Goal: Task Accomplishment & Management: Use online tool/utility

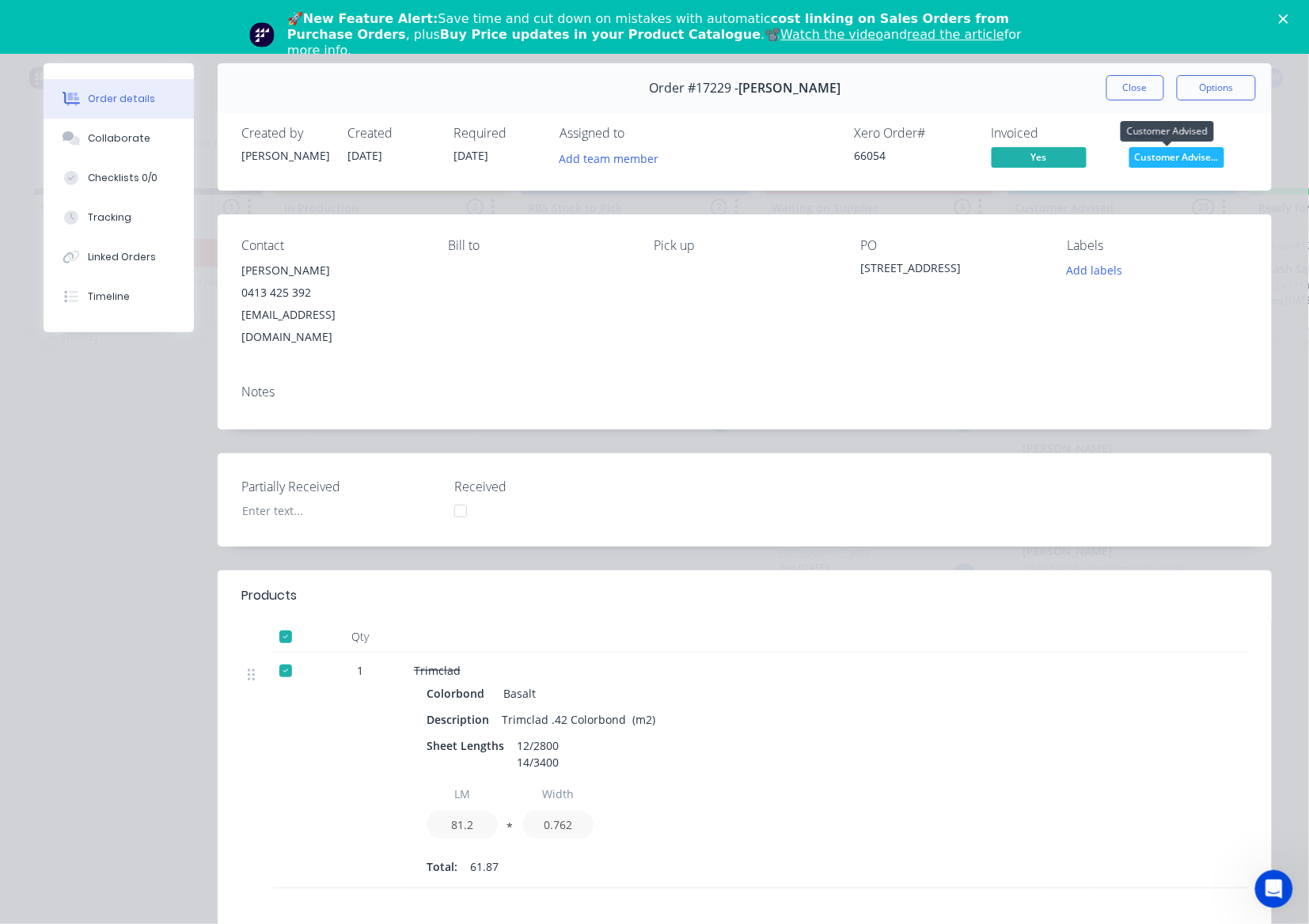
click at [1166, 165] on span "Customer Advise..." at bounding box center [1176, 156] width 95 height 20
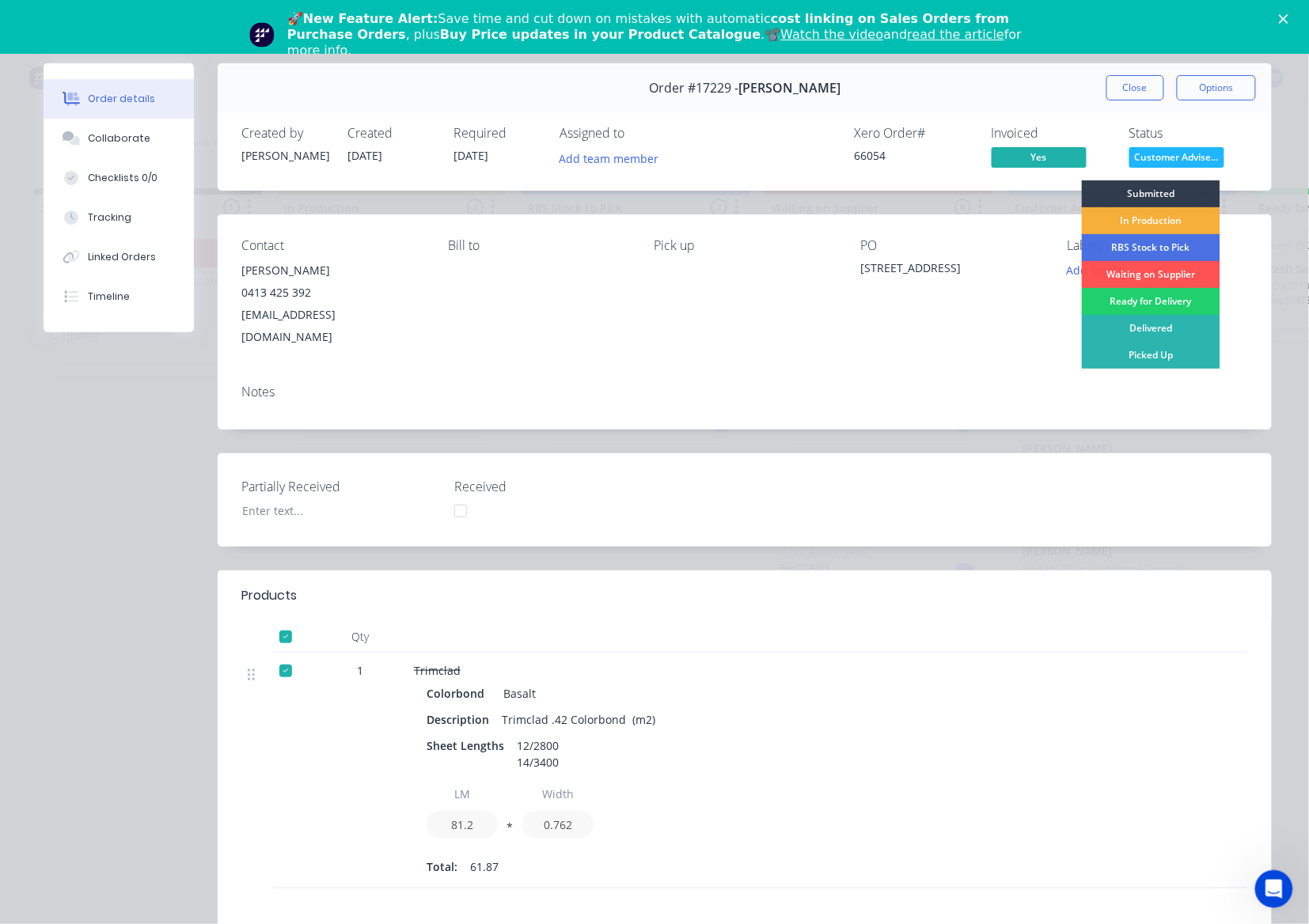
click at [1166, 352] on div "Picked Up" at bounding box center [1150, 355] width 138 height 27
click at [1165, 372] on div "Notes" at bounding box center [744, 400] width 1054 height 57
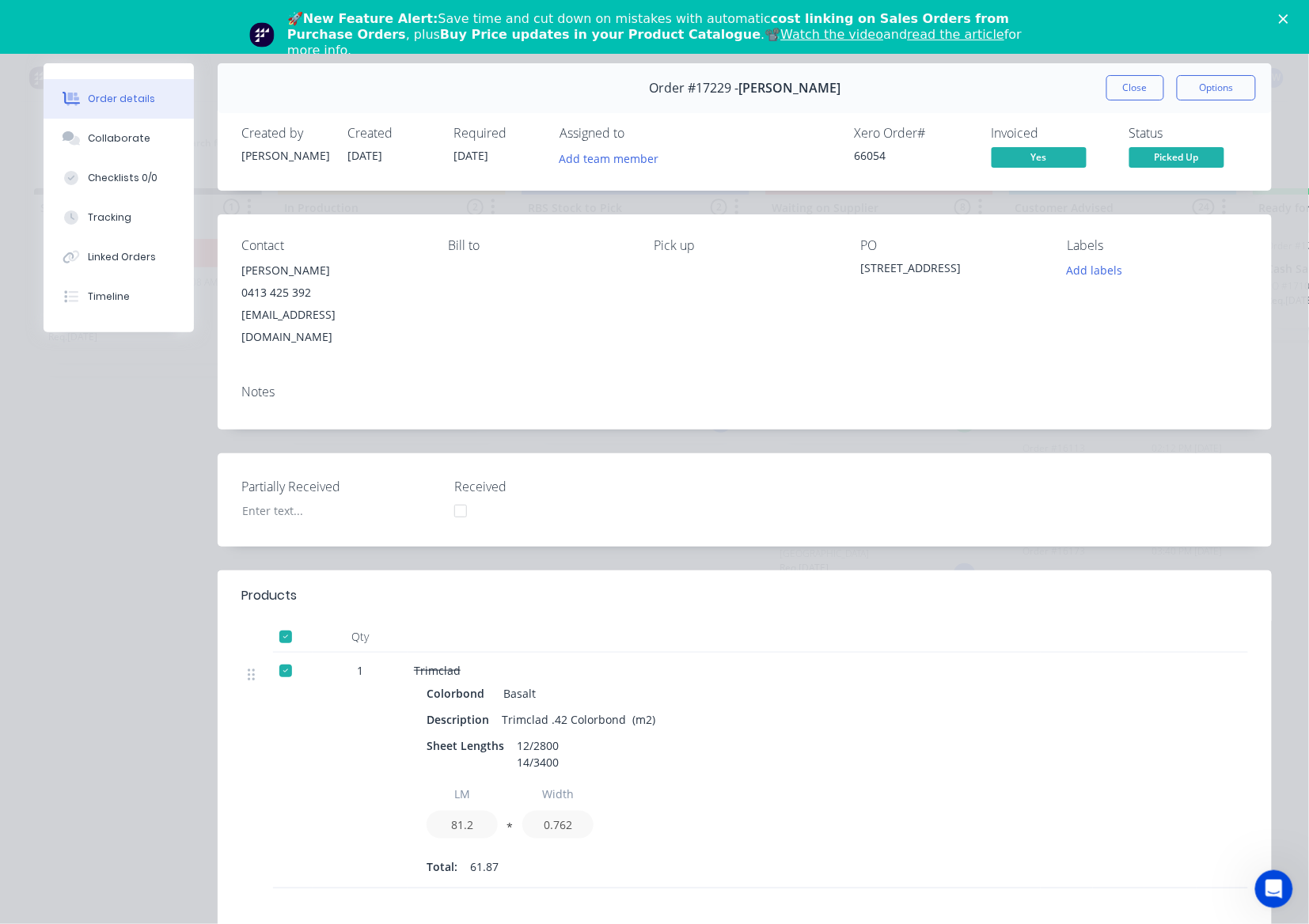
scroll to position [1872, 0]
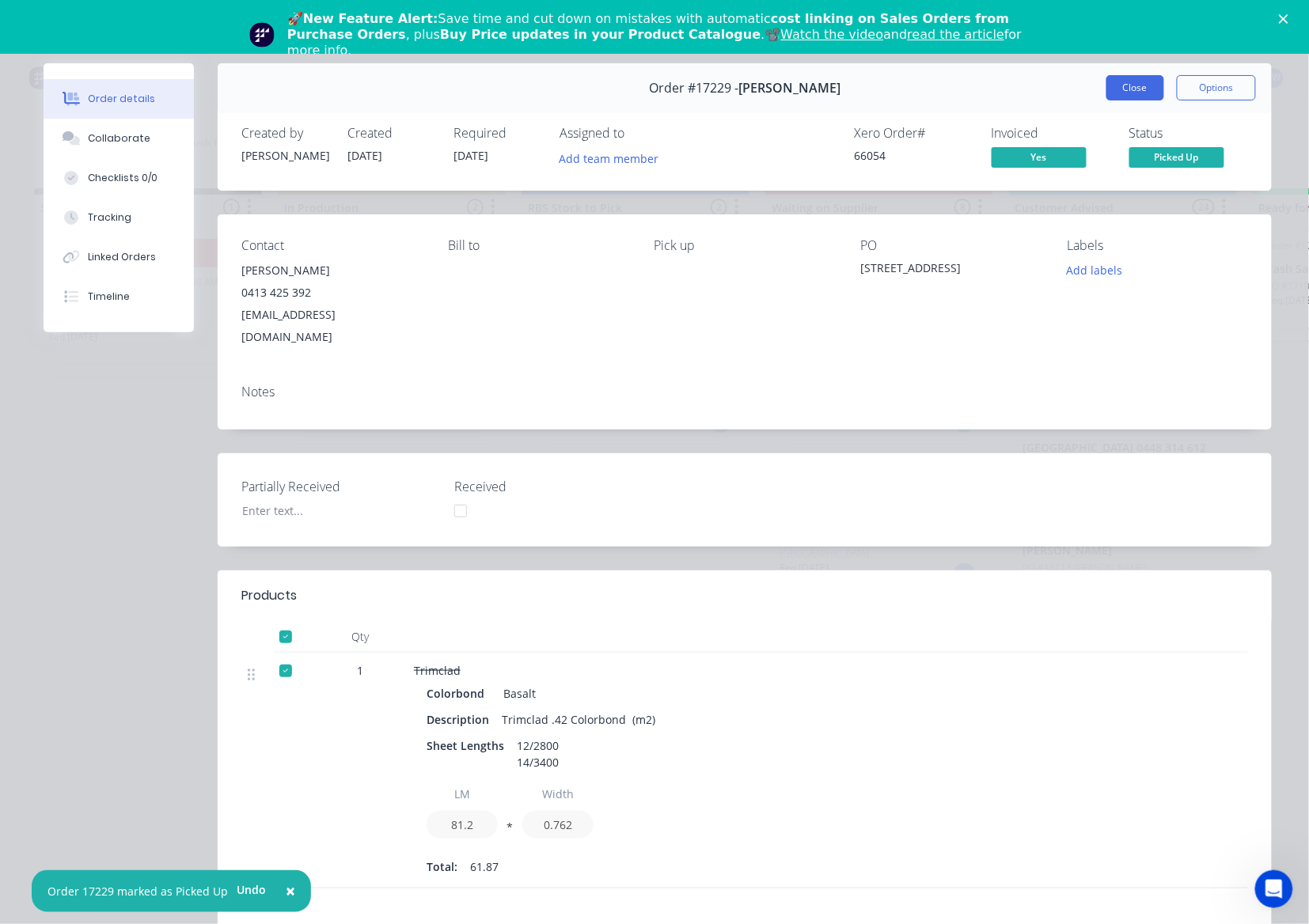
click at [1112, 83] on button "Close" at bounding box center [1134, 88] width 57 height 25
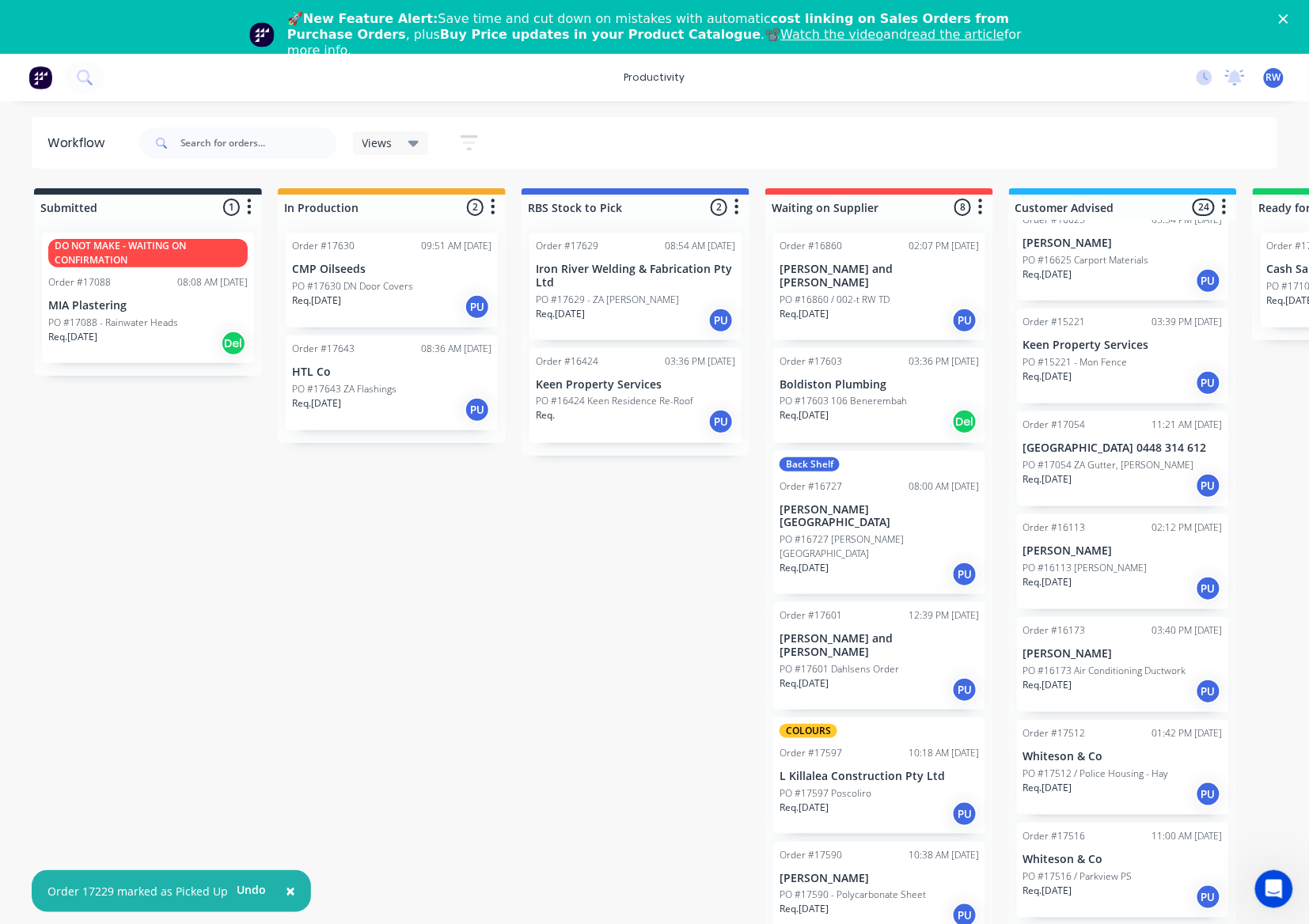
drag, startPoint x: 341, startPoint y: 597, endPoint x: 332, endPoint y: 593, distance: 9.8
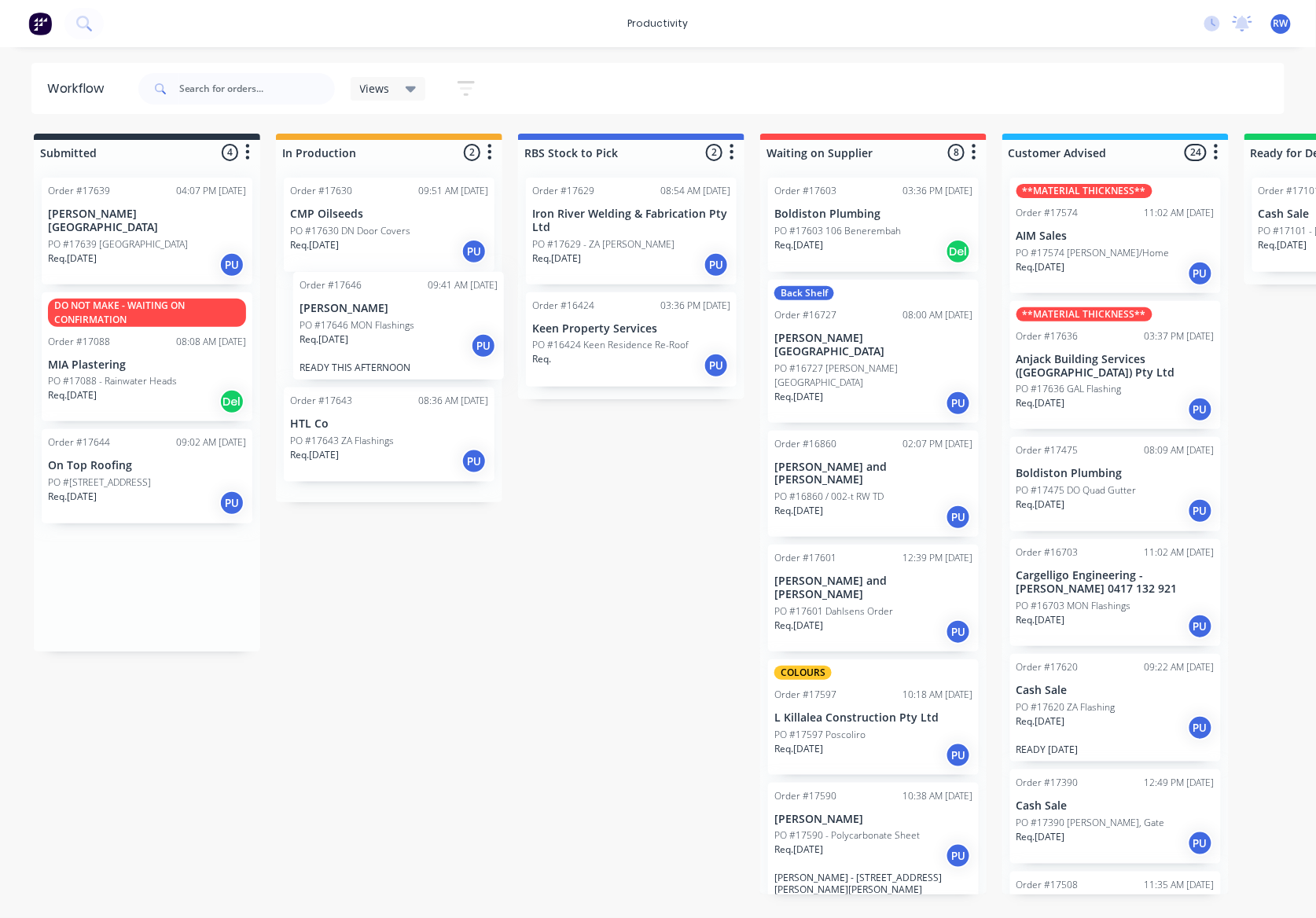
drag, startPoint x: 89, startPoint y: 570, endPoint x: 347, endPoint y: 322, distance: 357.9
click at [347, 322] on div "Submitted 4 Sort By Created date Required date Order number Customer name Most …" at bounding box center [956, 514] width 1938 height 761
click at [338, 472] on div "Req. 24/09/25 PU" at bounding box center [389, 469] width 198 height 27
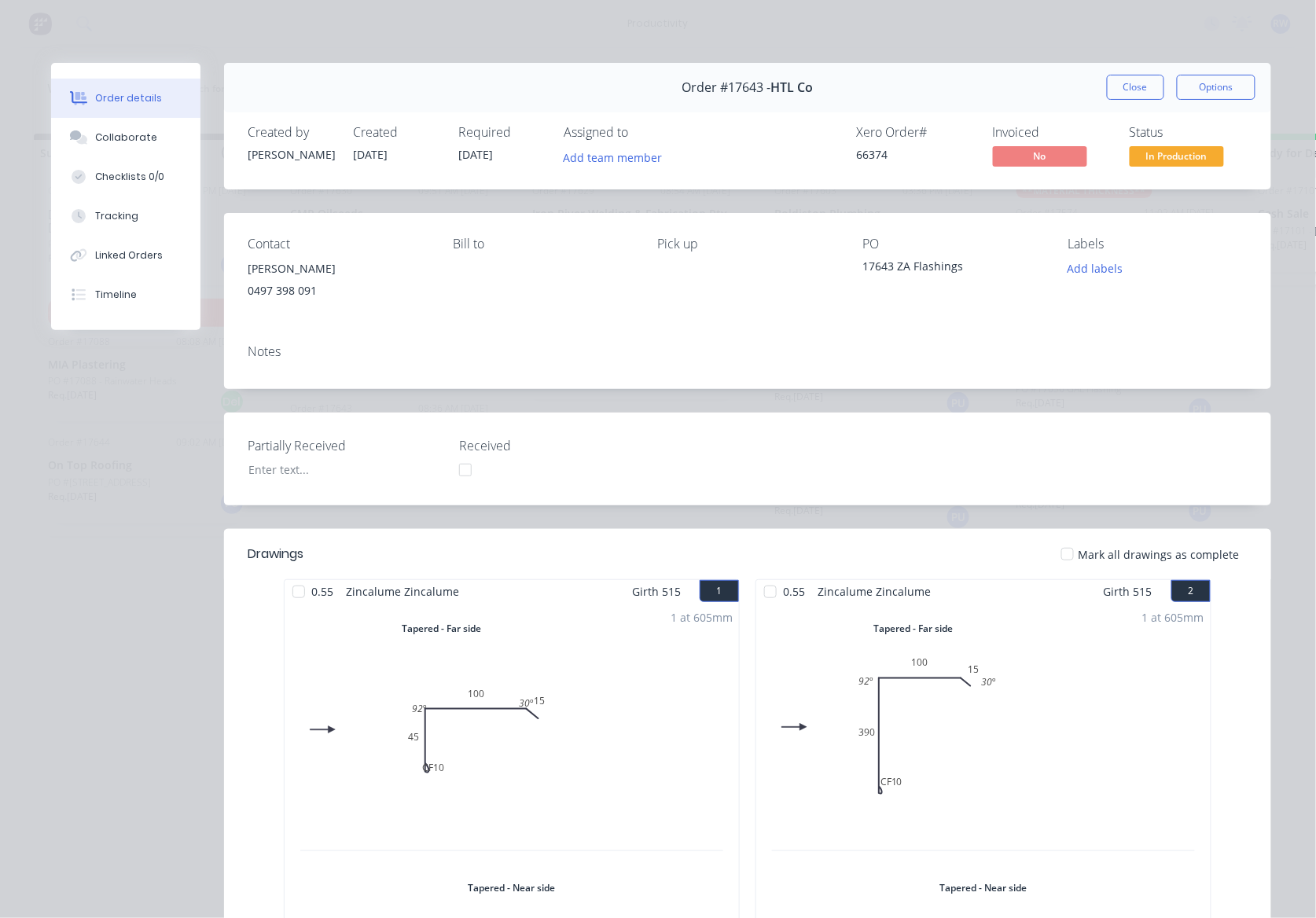
click at [1066, 557] on div at bounding box center [1067, 554] width 32 height 32
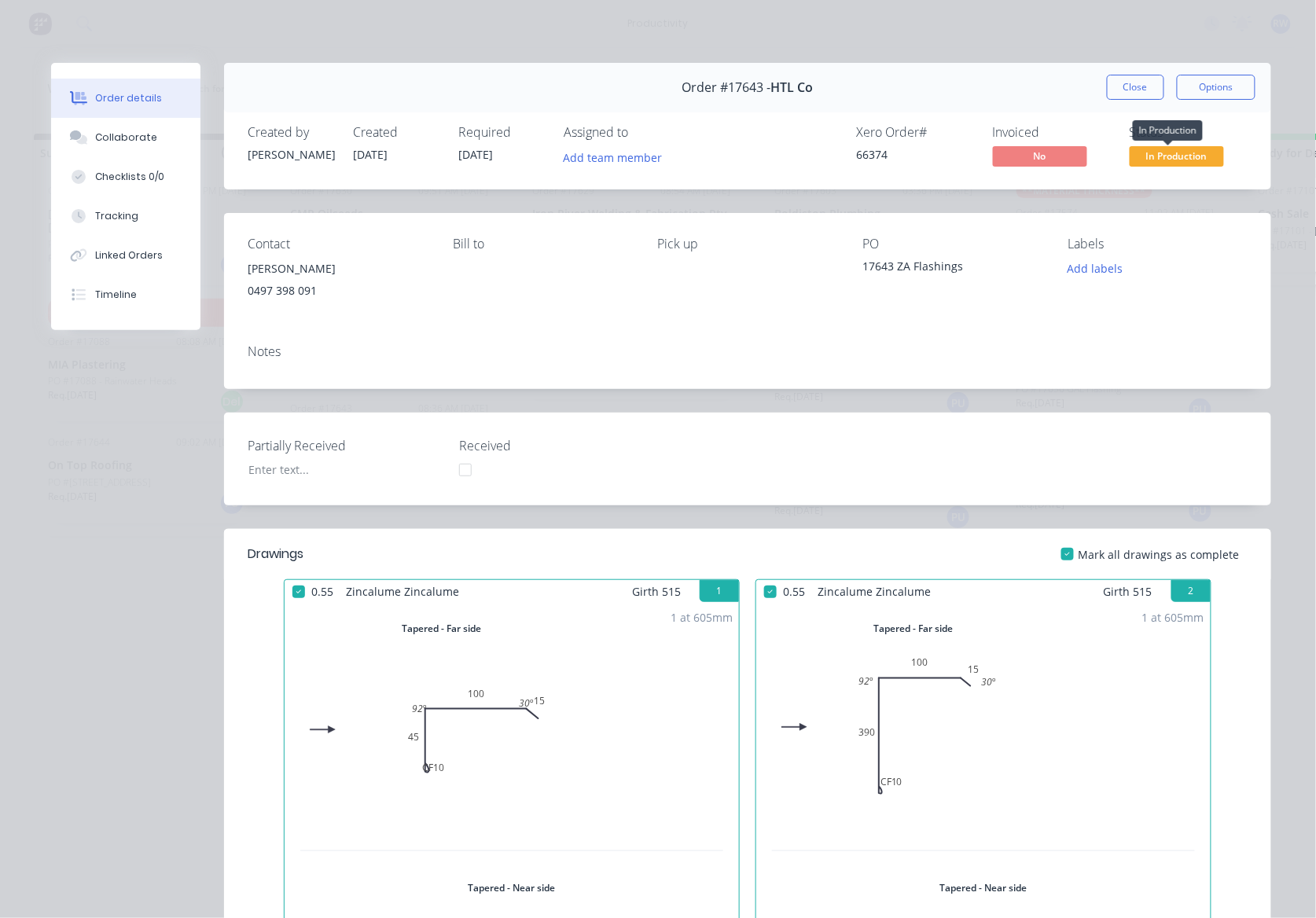
click at [1155, 151] on span "In Production" at bounding box center [1176, 155] width 94 height 20
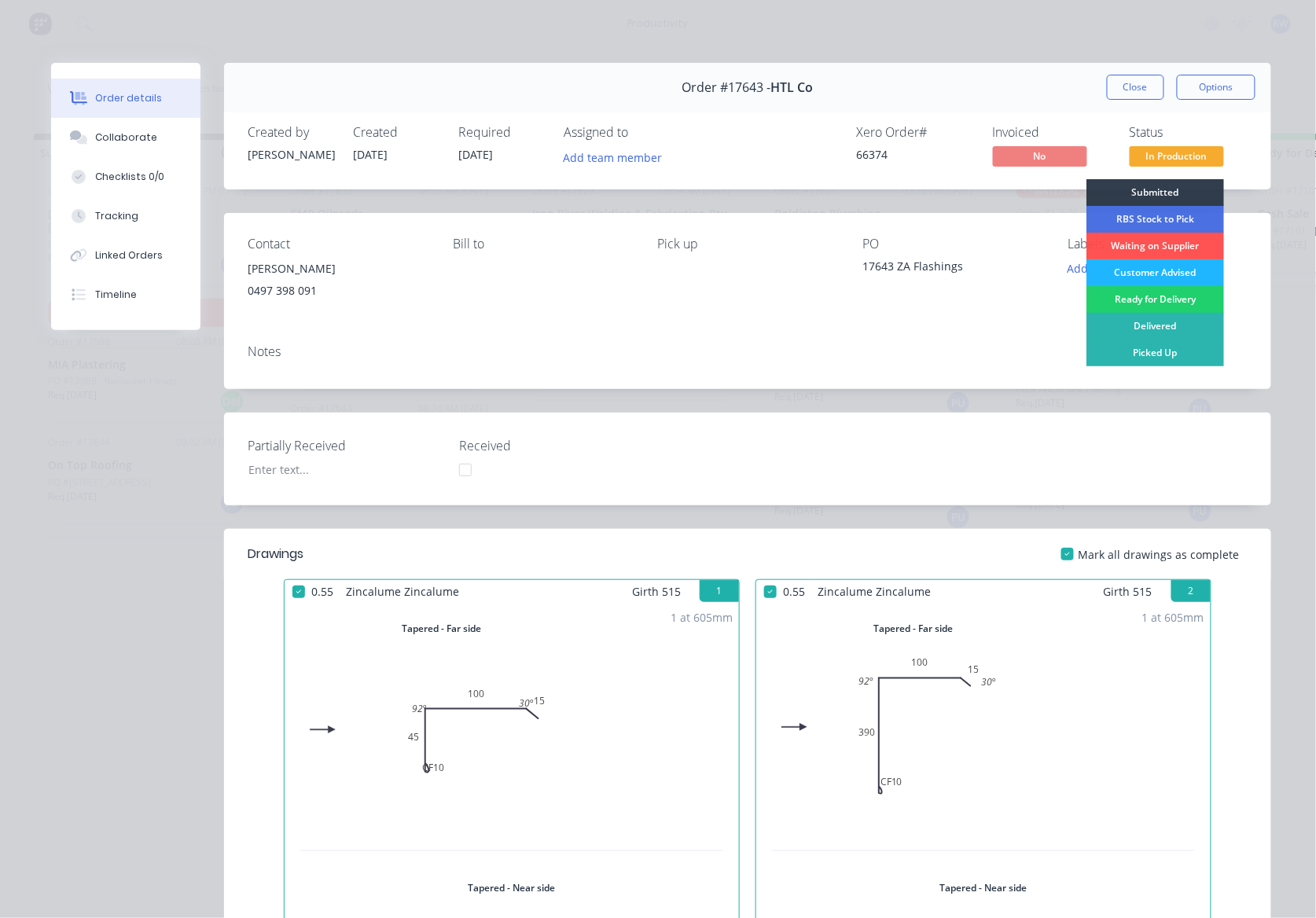
click at [1123, 270] on div "Customer Advised" at bounding box center [1154, 272] width 137 height 27
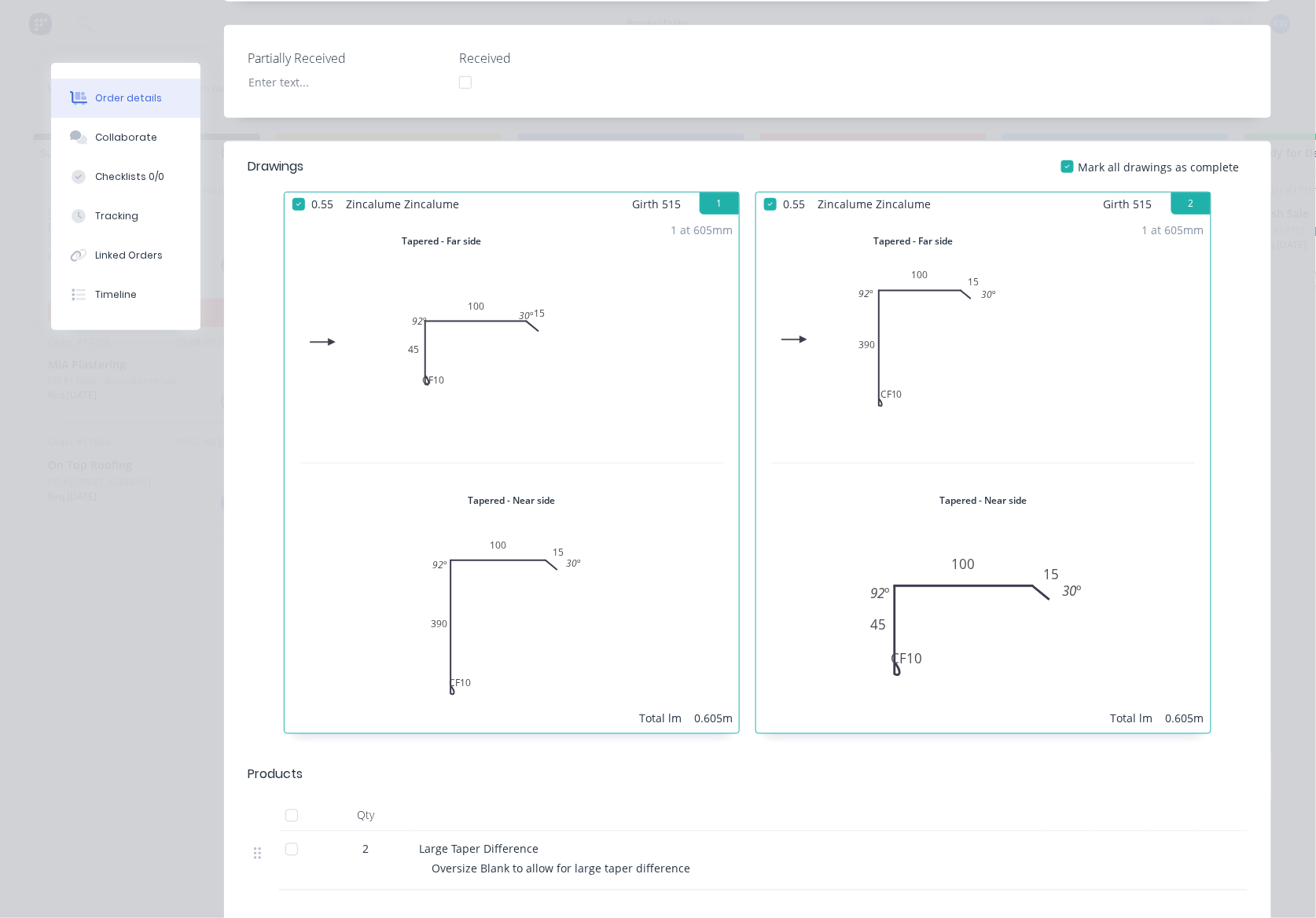
scroll to position [419, 0]
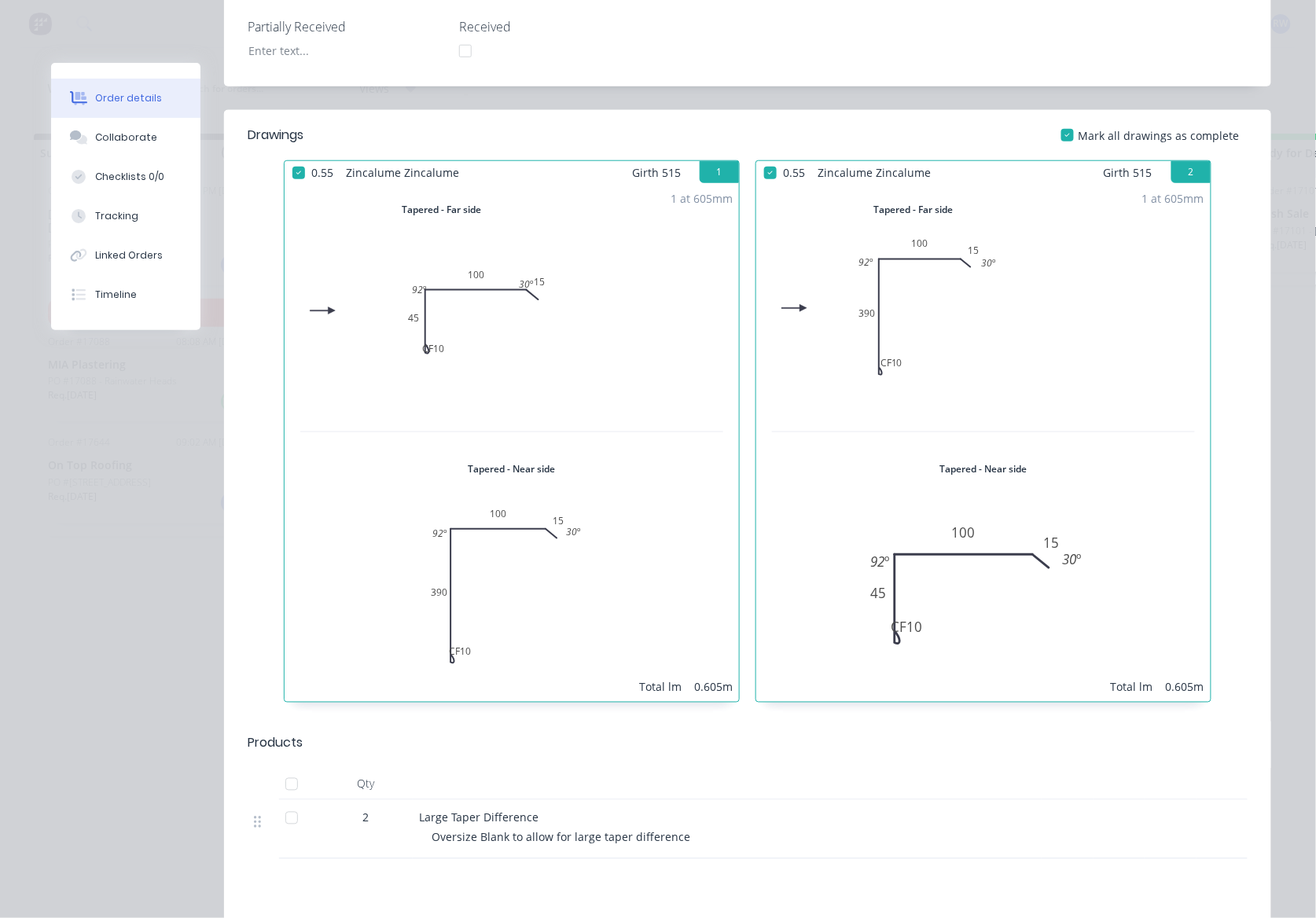
click at [279, 815] on div at bounding box center [292, 818] width 32 height 32
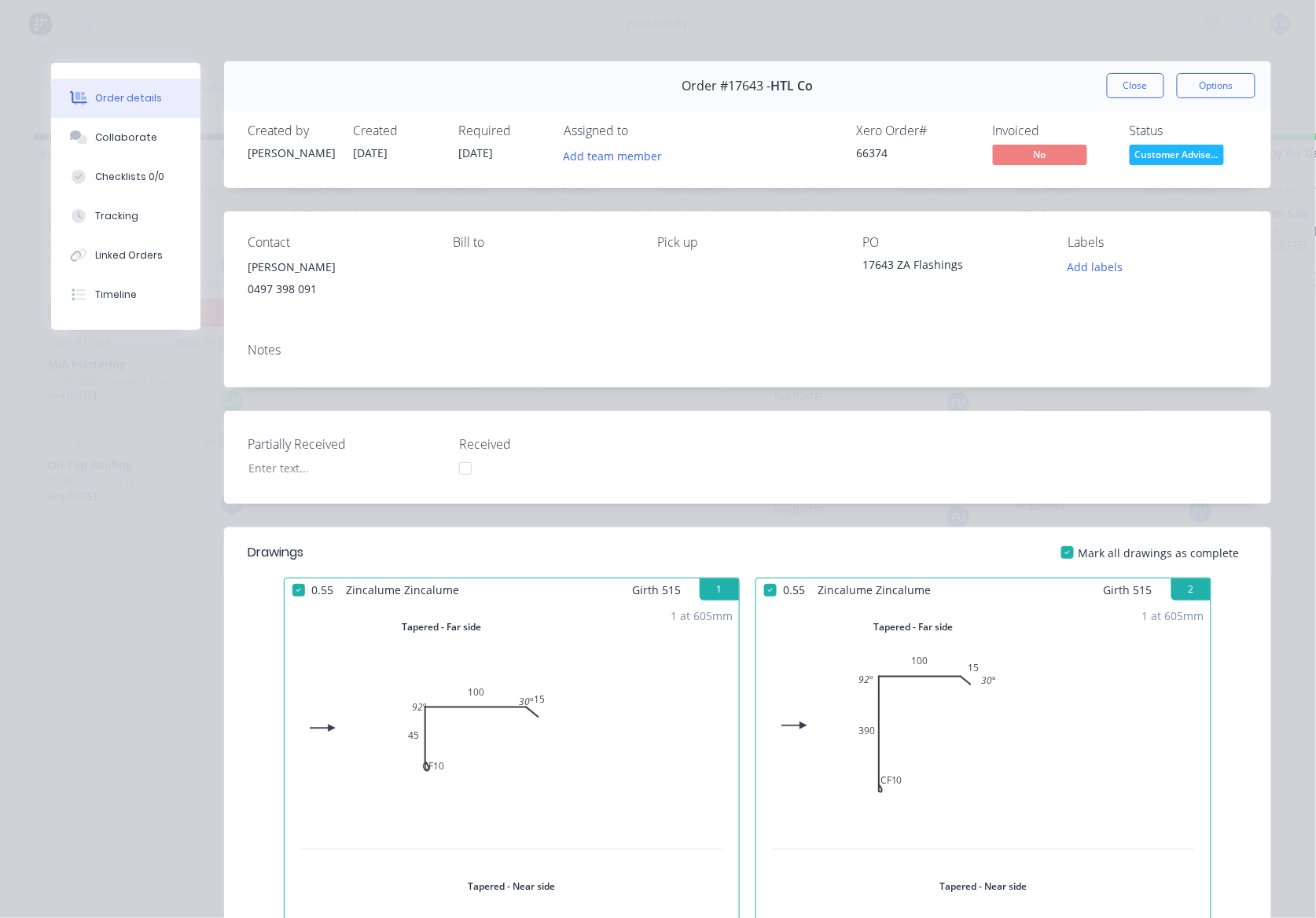
scroll to position [0, 0]
click at [1110, 86] on button "Close" at bounding box center [1135, 87] width 57 height 25
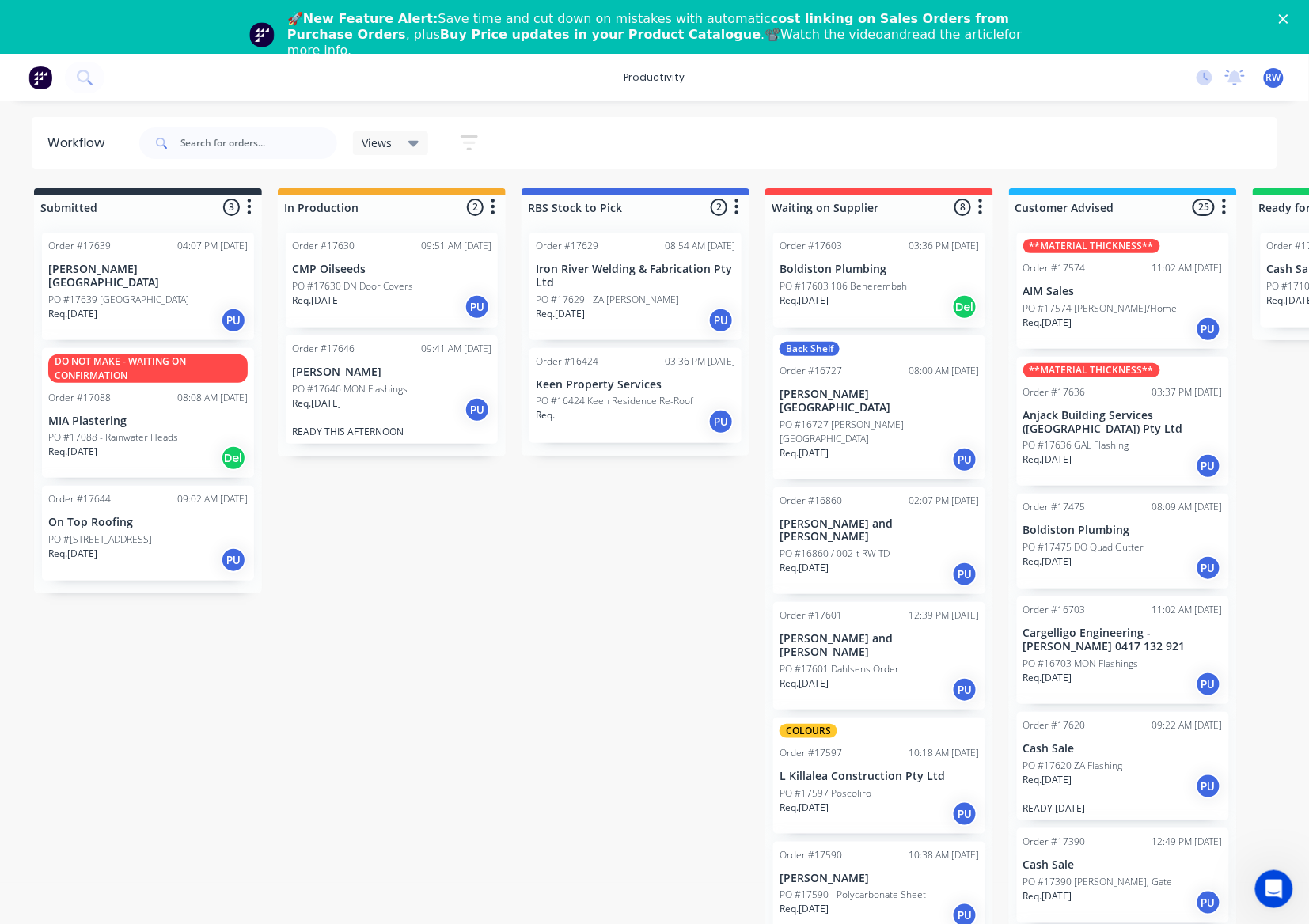
click at [182, 308] on div "Req. 23/09/25 PU" at bounding box center [148, 320] width 200 height 27
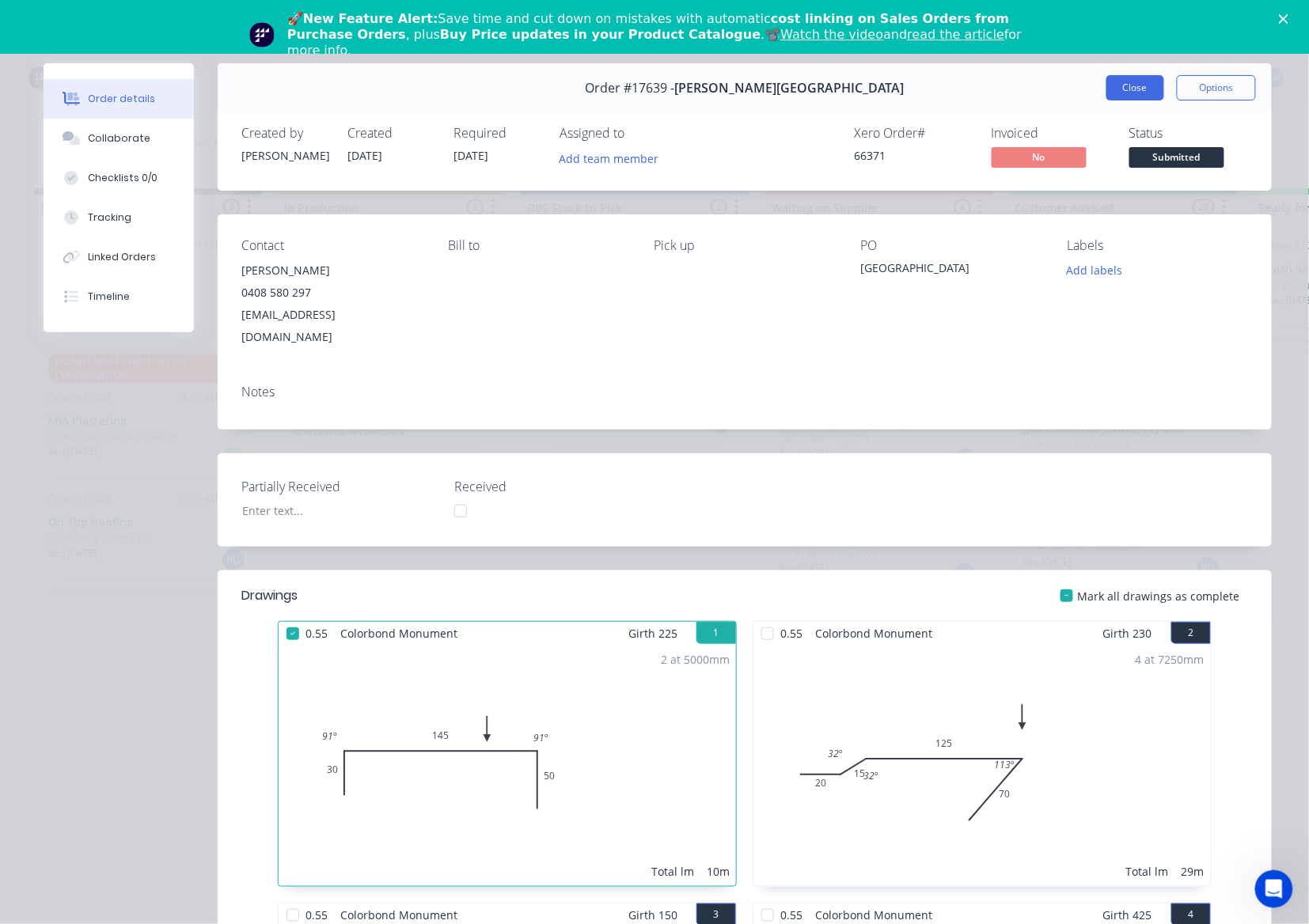
click at [1108, 87] on button "Close" at bounding box center [1134, 88] width 57 height 25
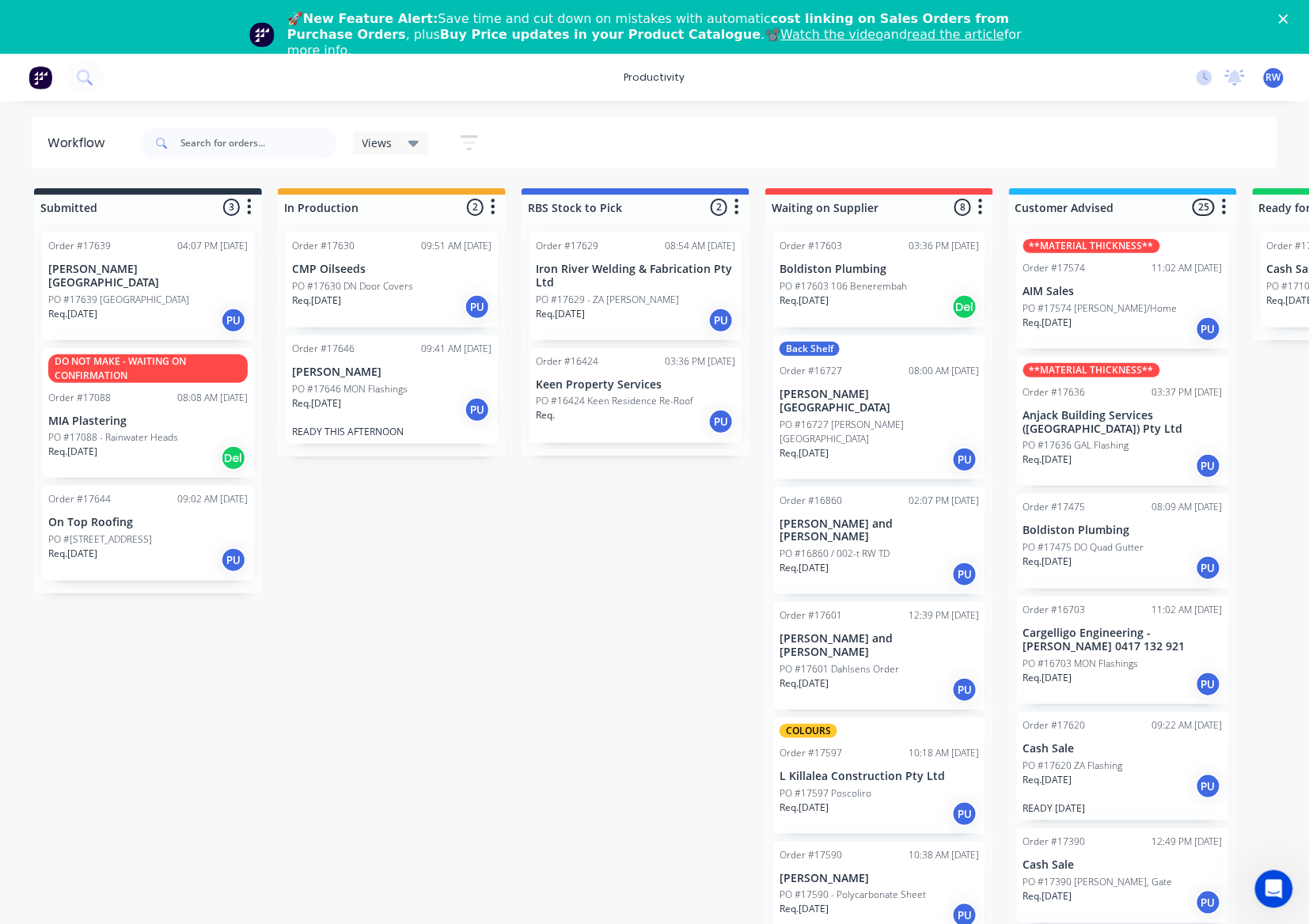
click at [123, 293] on p "PO #17639 Wellness Centre" at bounding box center [119, 299] width 141 height 14
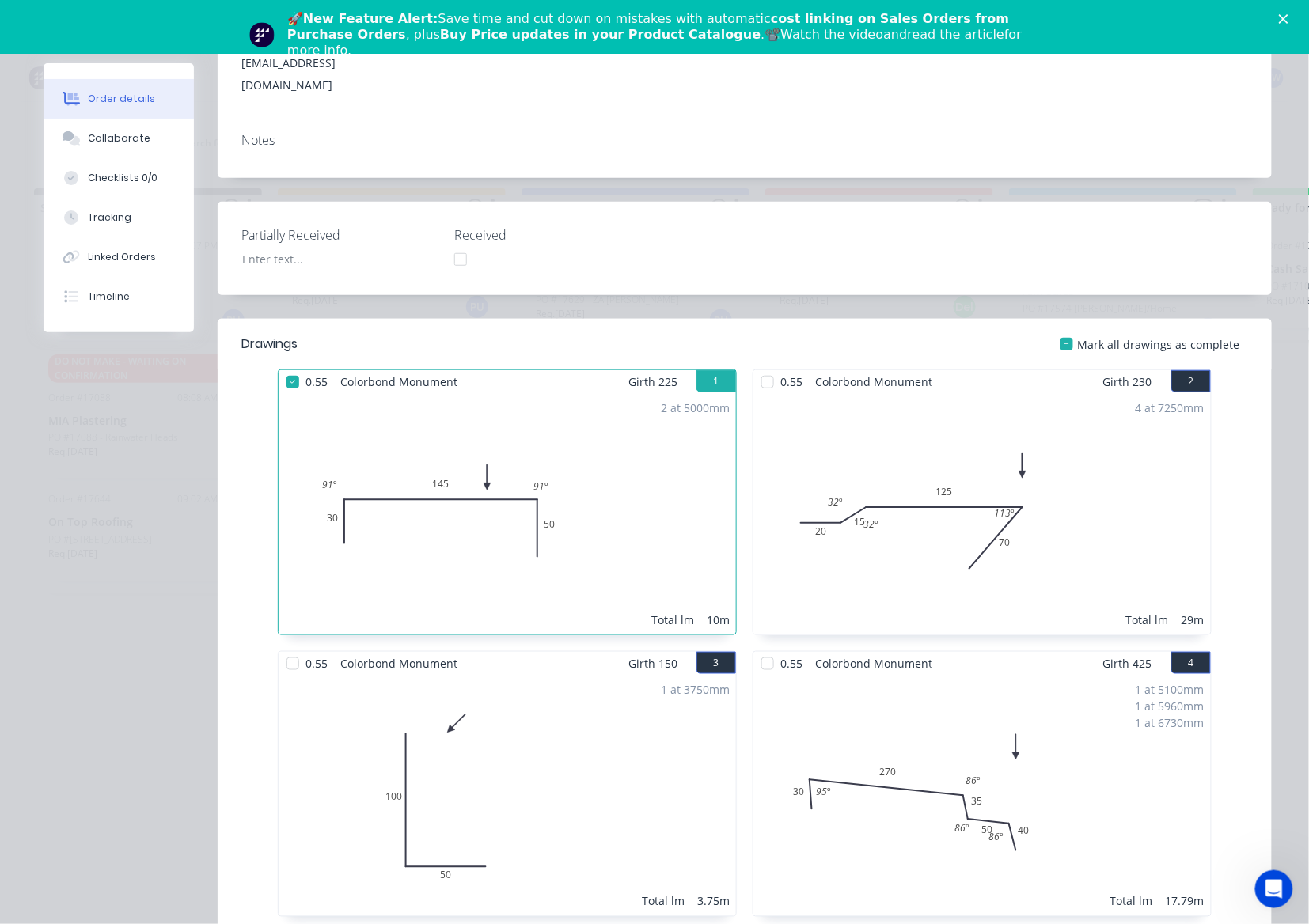
scroll to position [316, 0]
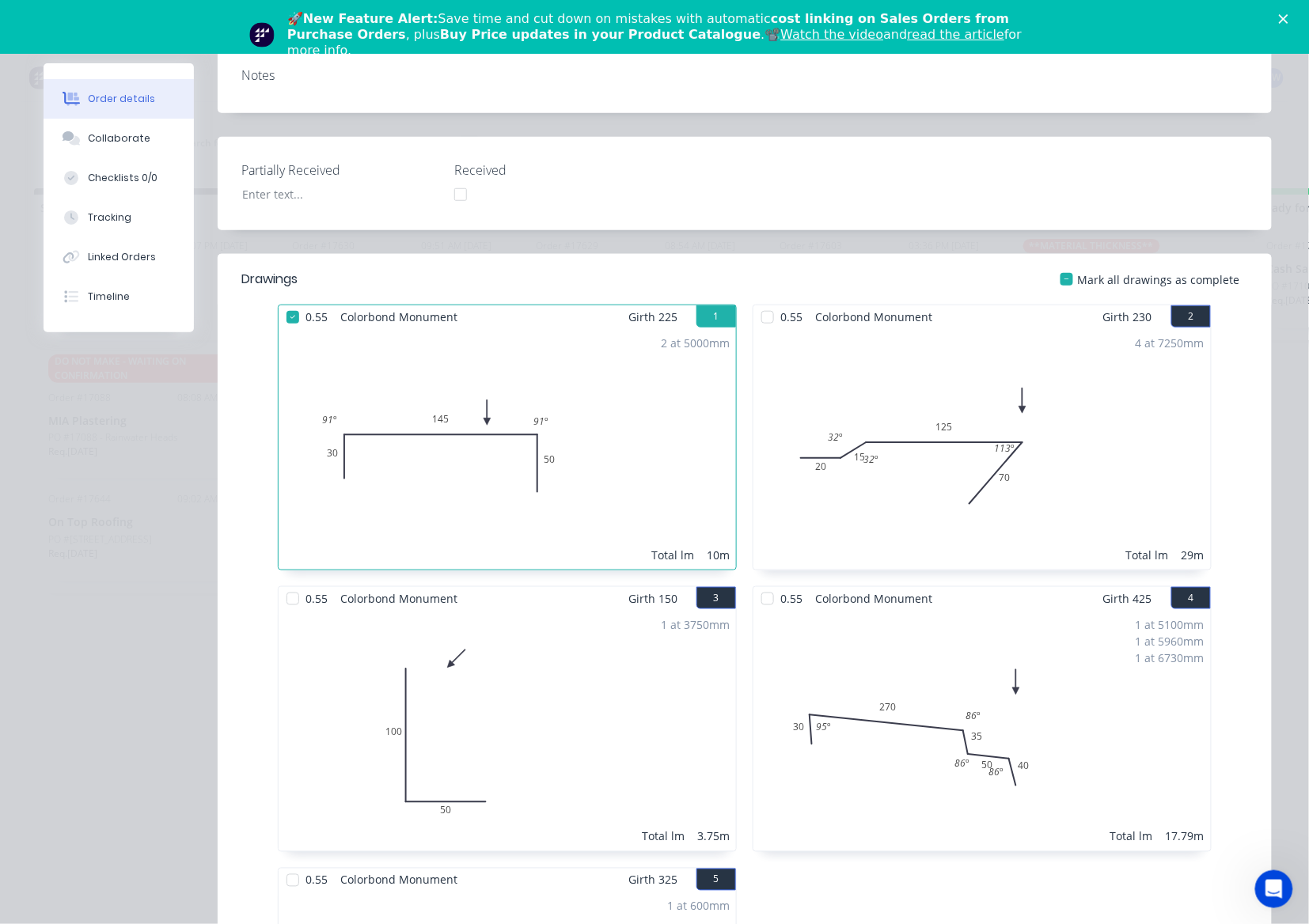
click at [283, 584] on div at bounding box center [293, 599] width 32 height 32
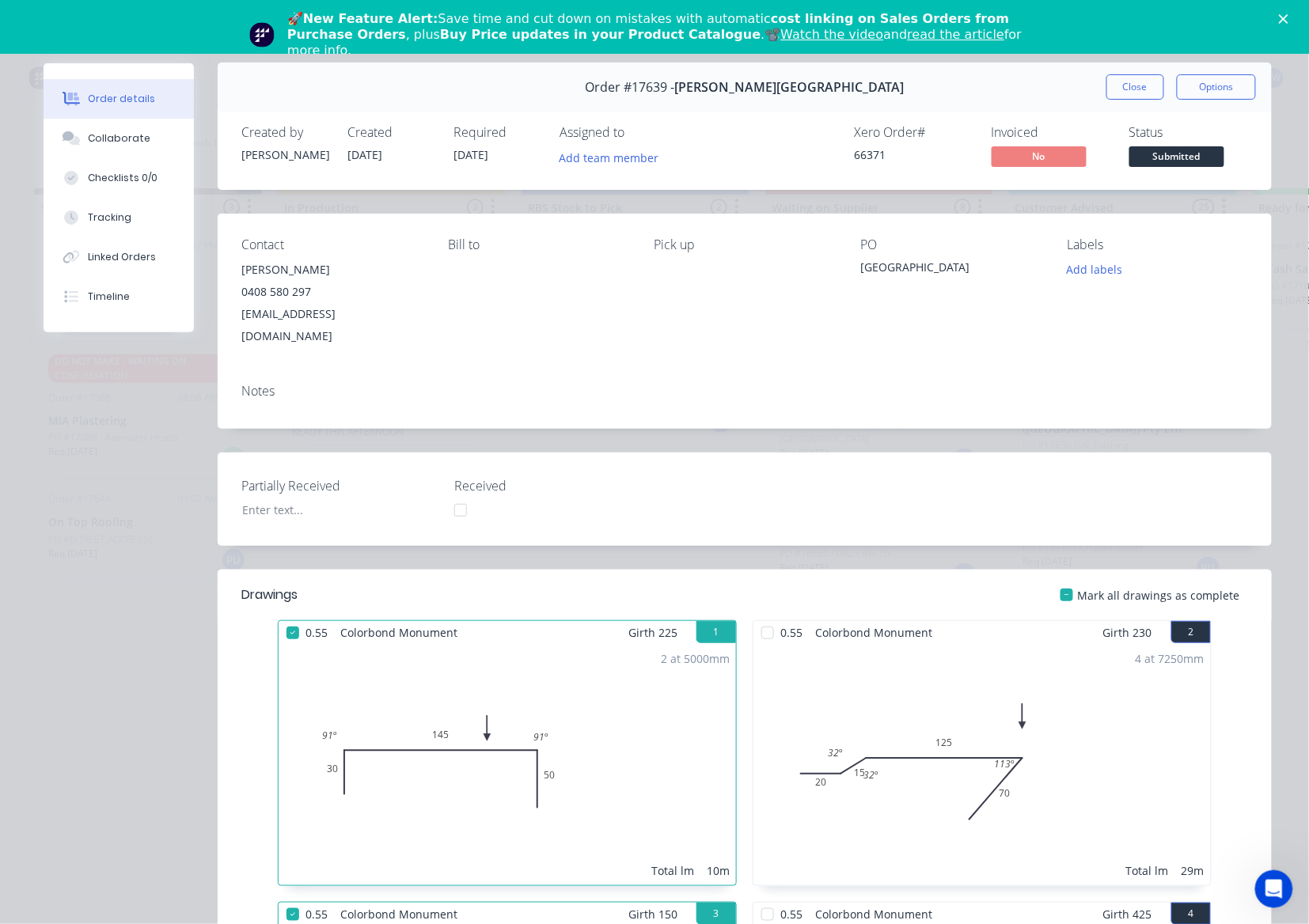
scroll to position [0, 0]
drag, startPoint x: 1133, startPoint y: 88, endPoint x: 1077, endPoint y: 197, distance: 122.5
click at [1130, 95] on button "Close" at bounding box center [1134, 88] width 57 height 25
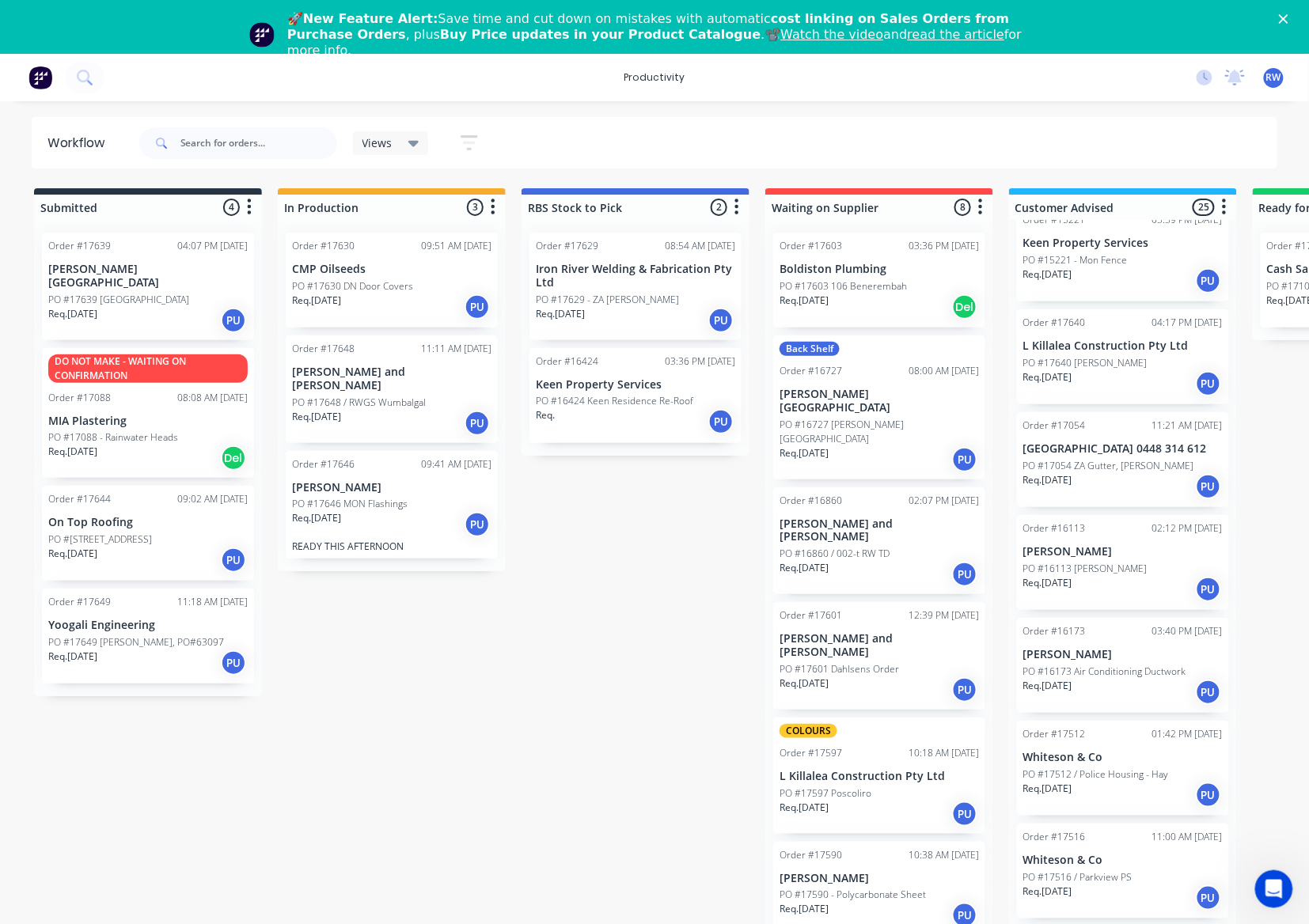
click at [159, 649] on div "Req. 24/09/25 PU" at bounding box center [148, 662] width 200 height 27
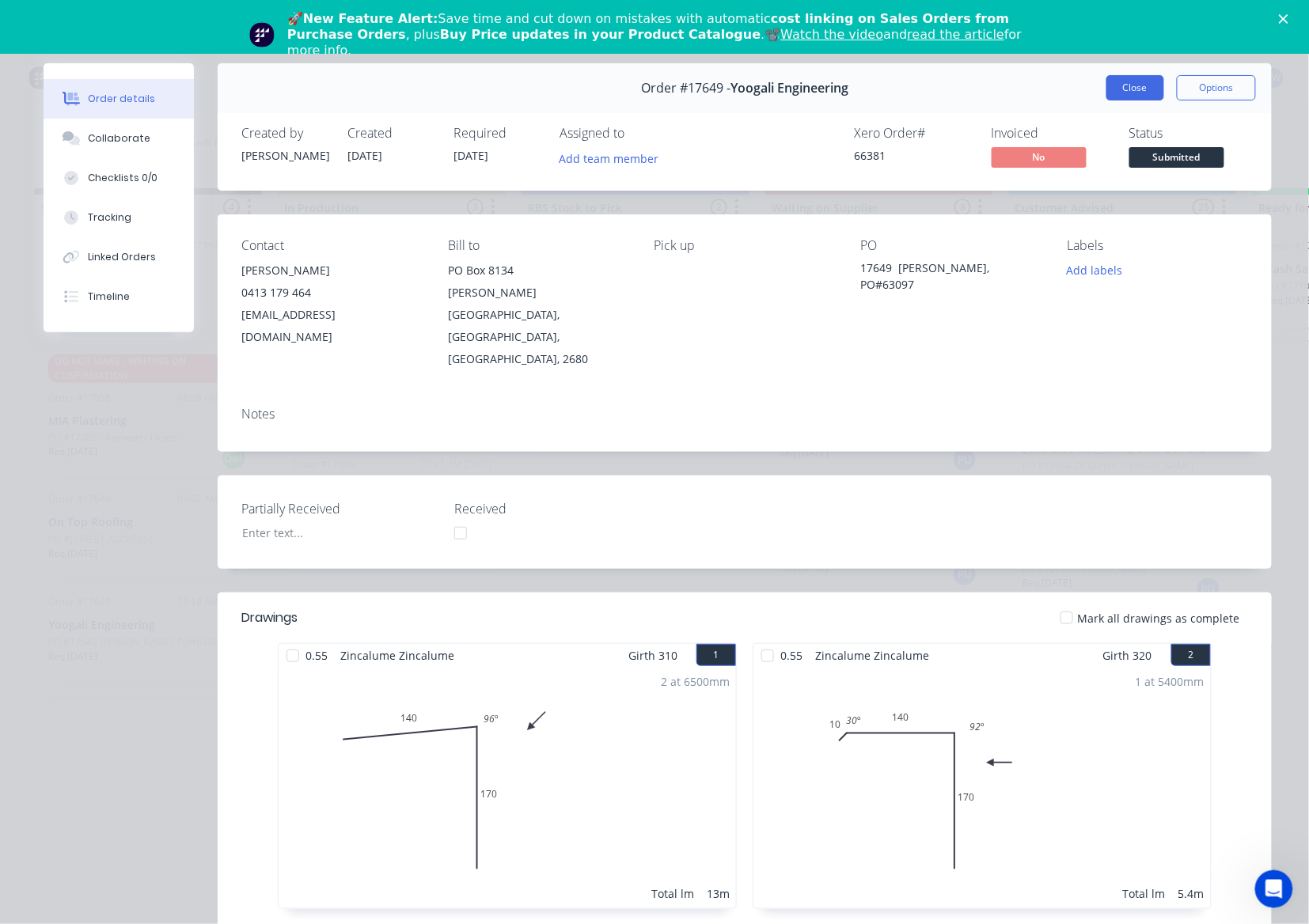
click at [1112, 86] on button "Close" at bounding box center [1134, 88] width 57 height 25
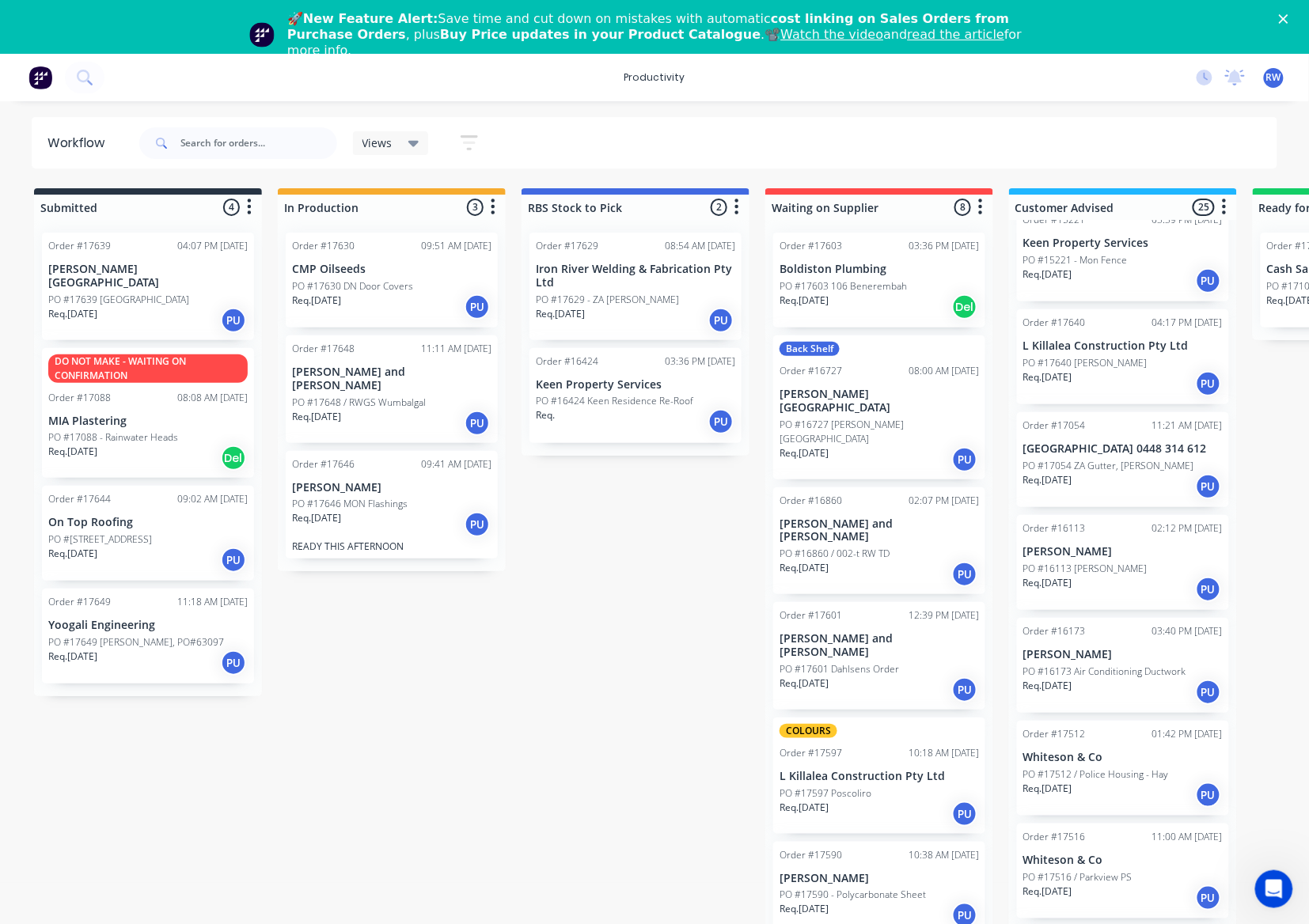
click at [124, 547] on div "Req. 24/09/25 PU" at bounding box center [148, 560] width 200 height 27
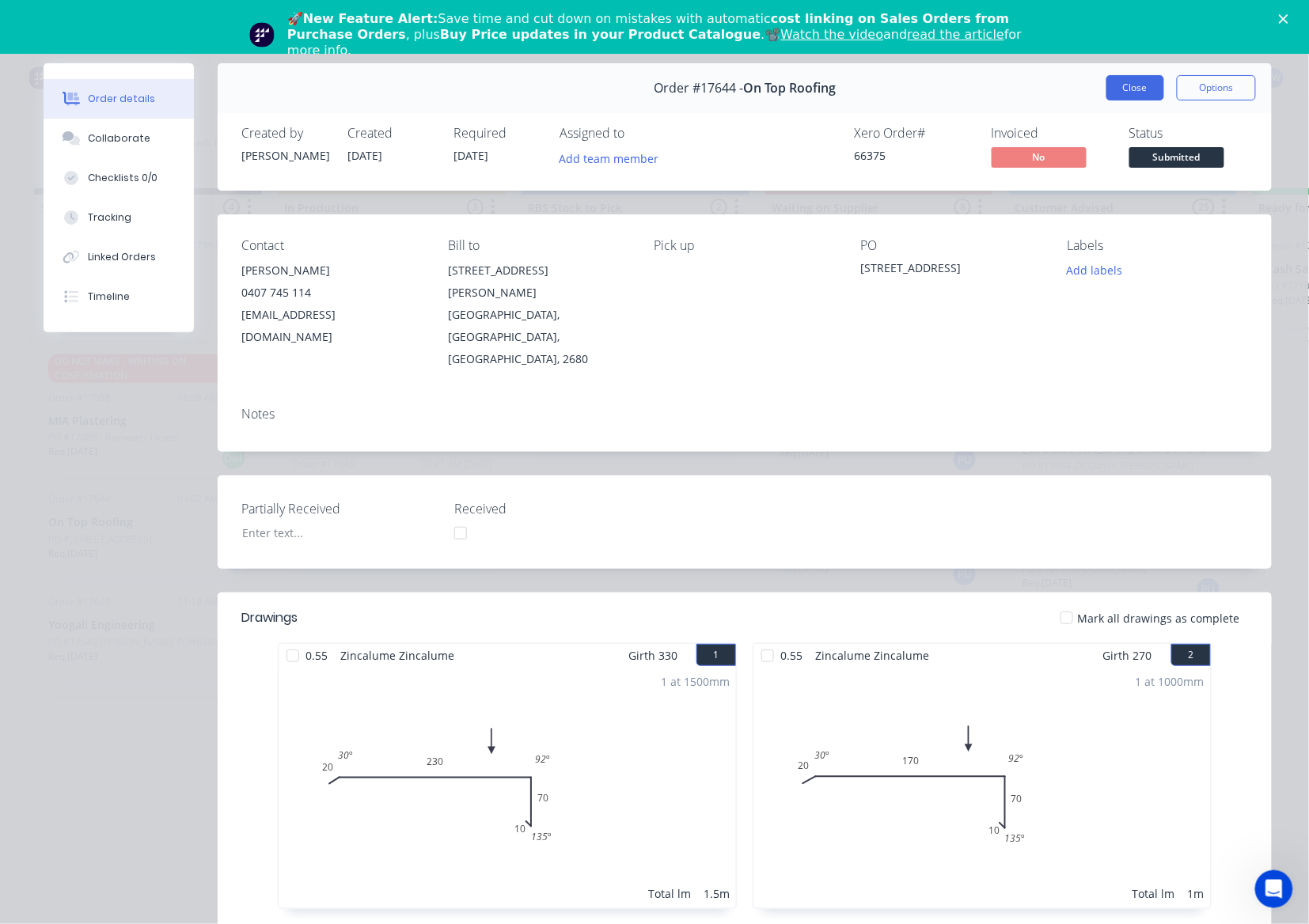
click at [1124, 93] on button "Close" at bounding box center [1134, 88] width 57 height 25
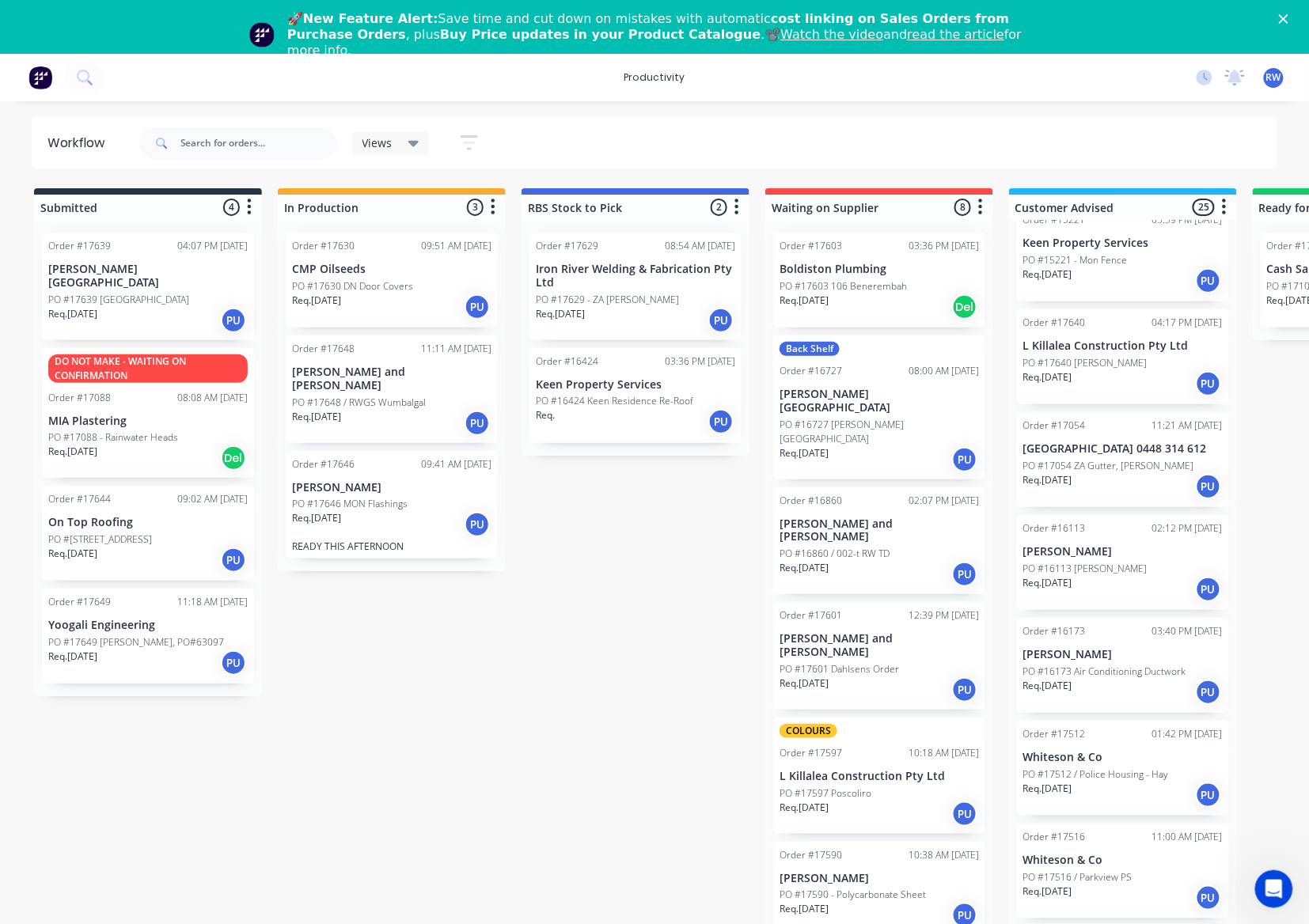
click at [390, 519] on div "Req. 24/09/25 PU" at bounding box center [391, 524] width 200 height 27
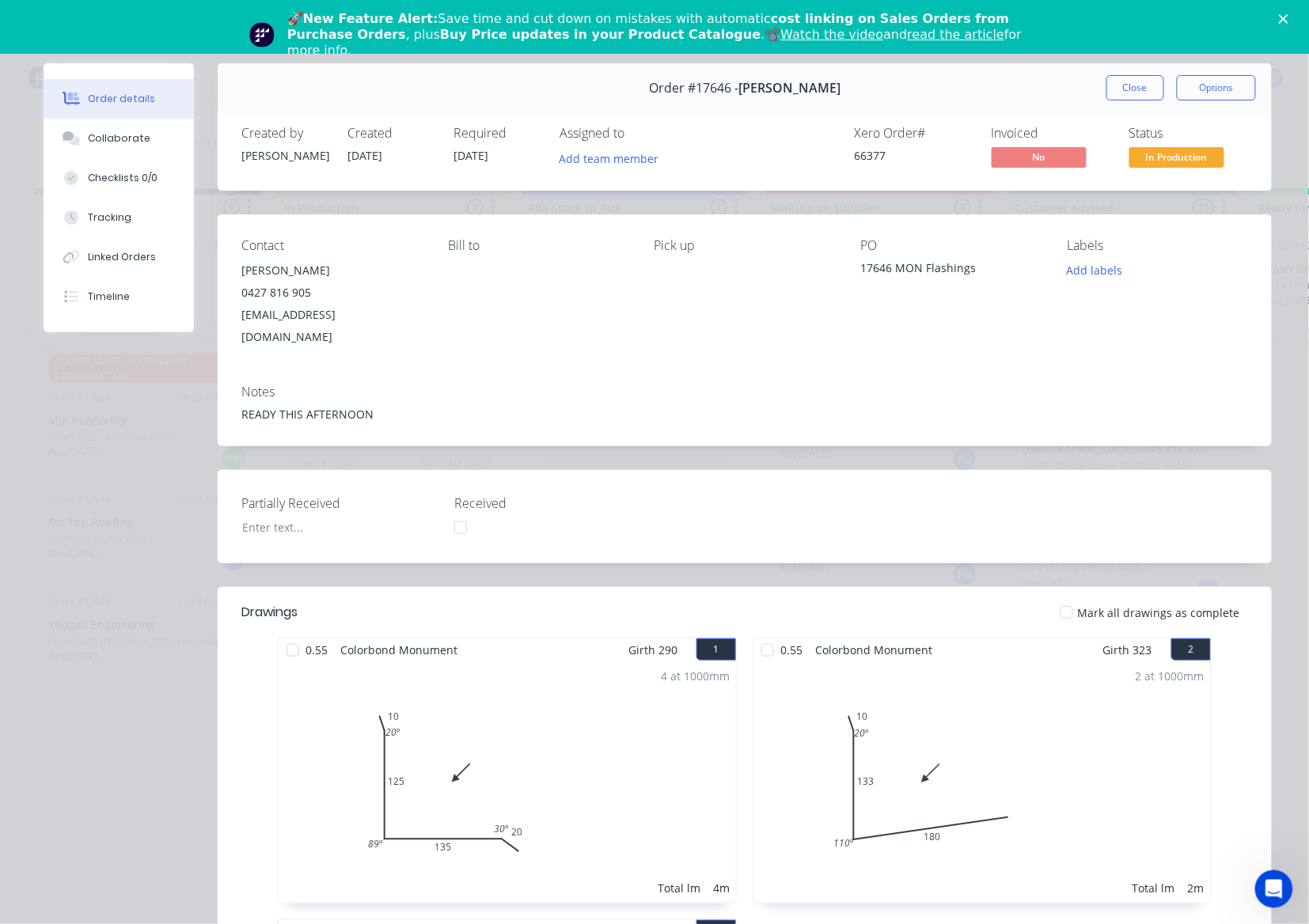
click at [1055, 597] on div at bounding box center [1067, 613] width 32 height 32
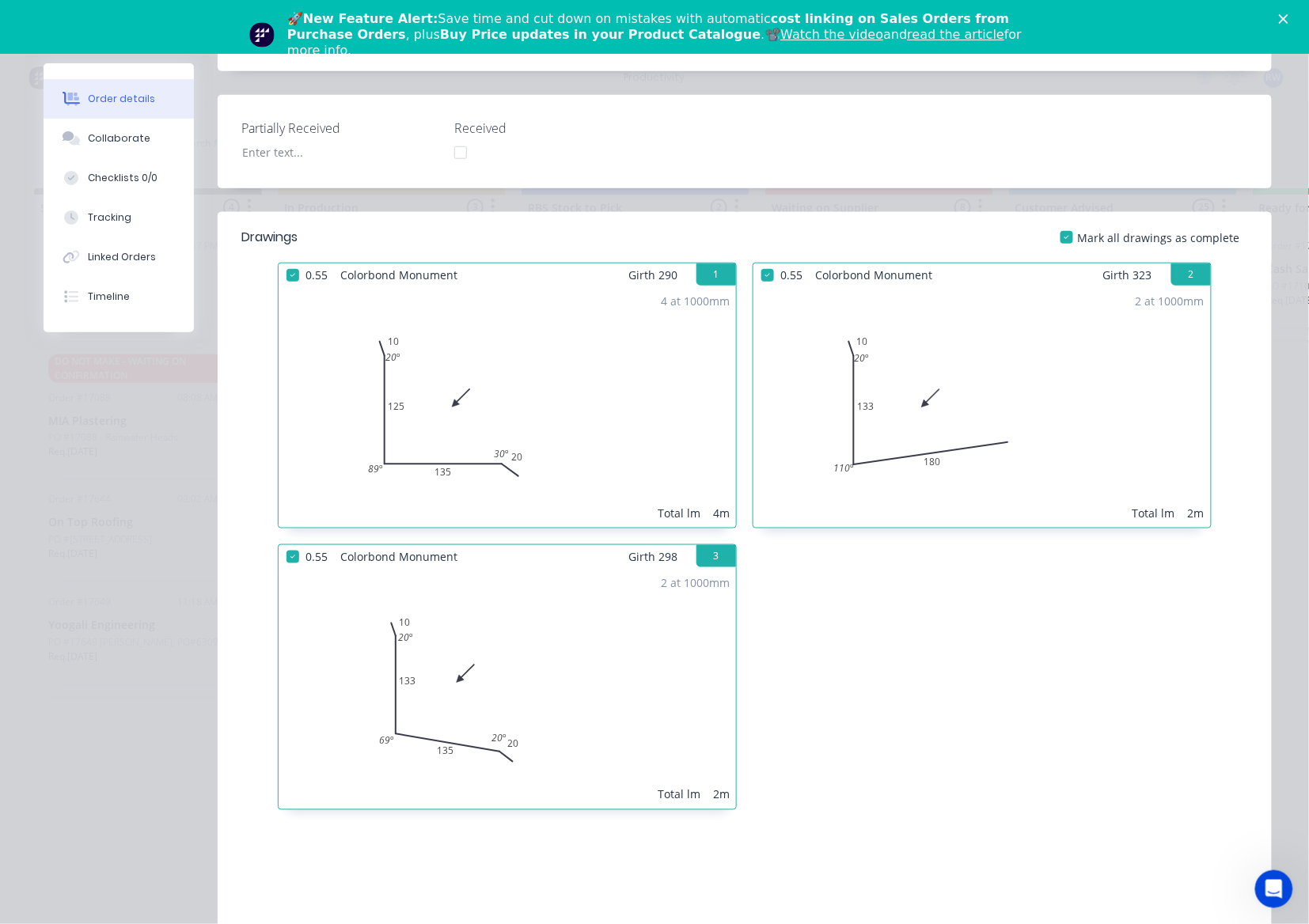
scroll to position [61, 0]
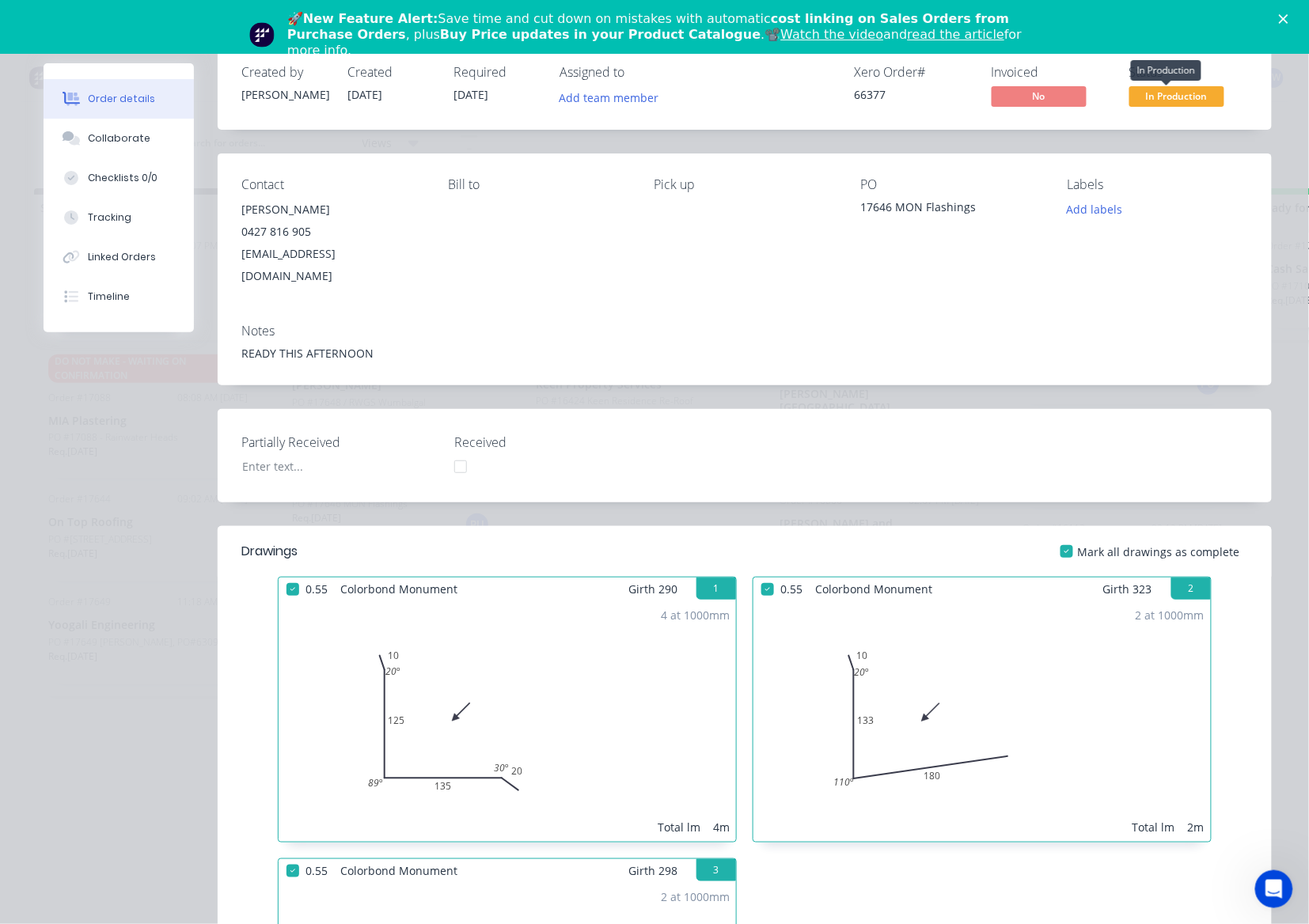
click at [1163, 98] on span "In Production" at bounding box center [1176, 96] width 95 height 20
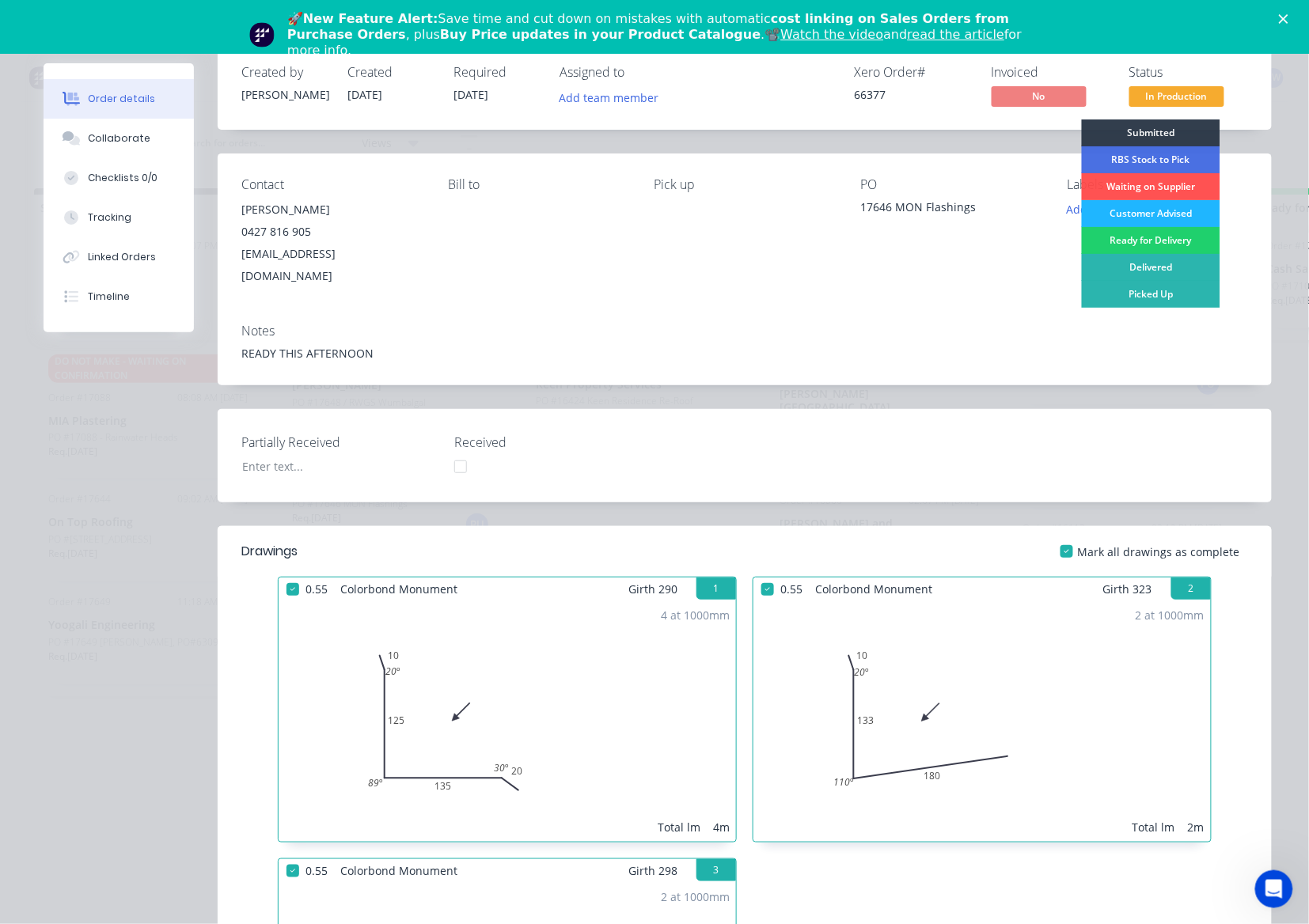
click at [1117, 209] on div "Customer Advised" at bounding box center [1150, 214] width 138 height 27
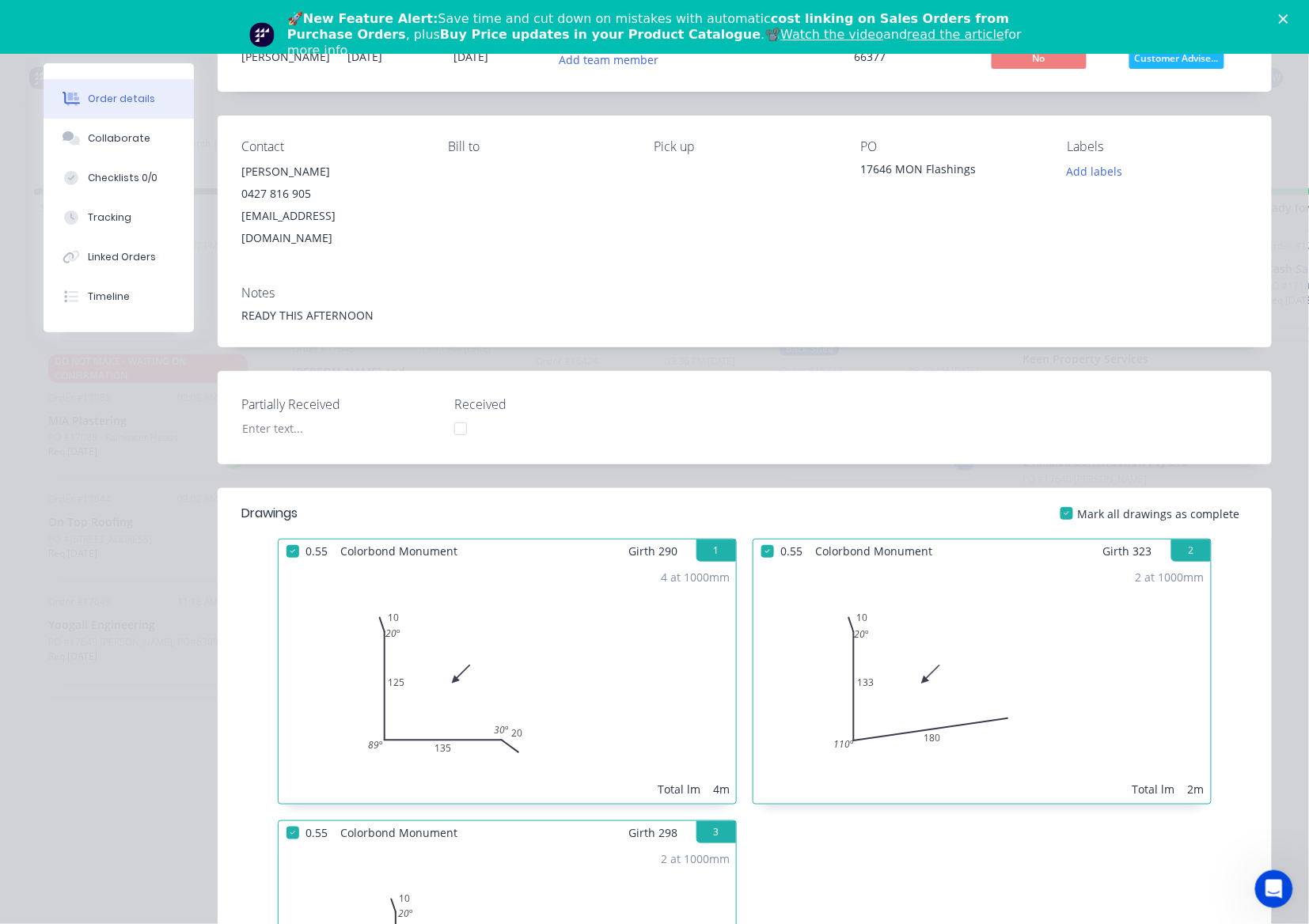
scroll to position [0, 0]
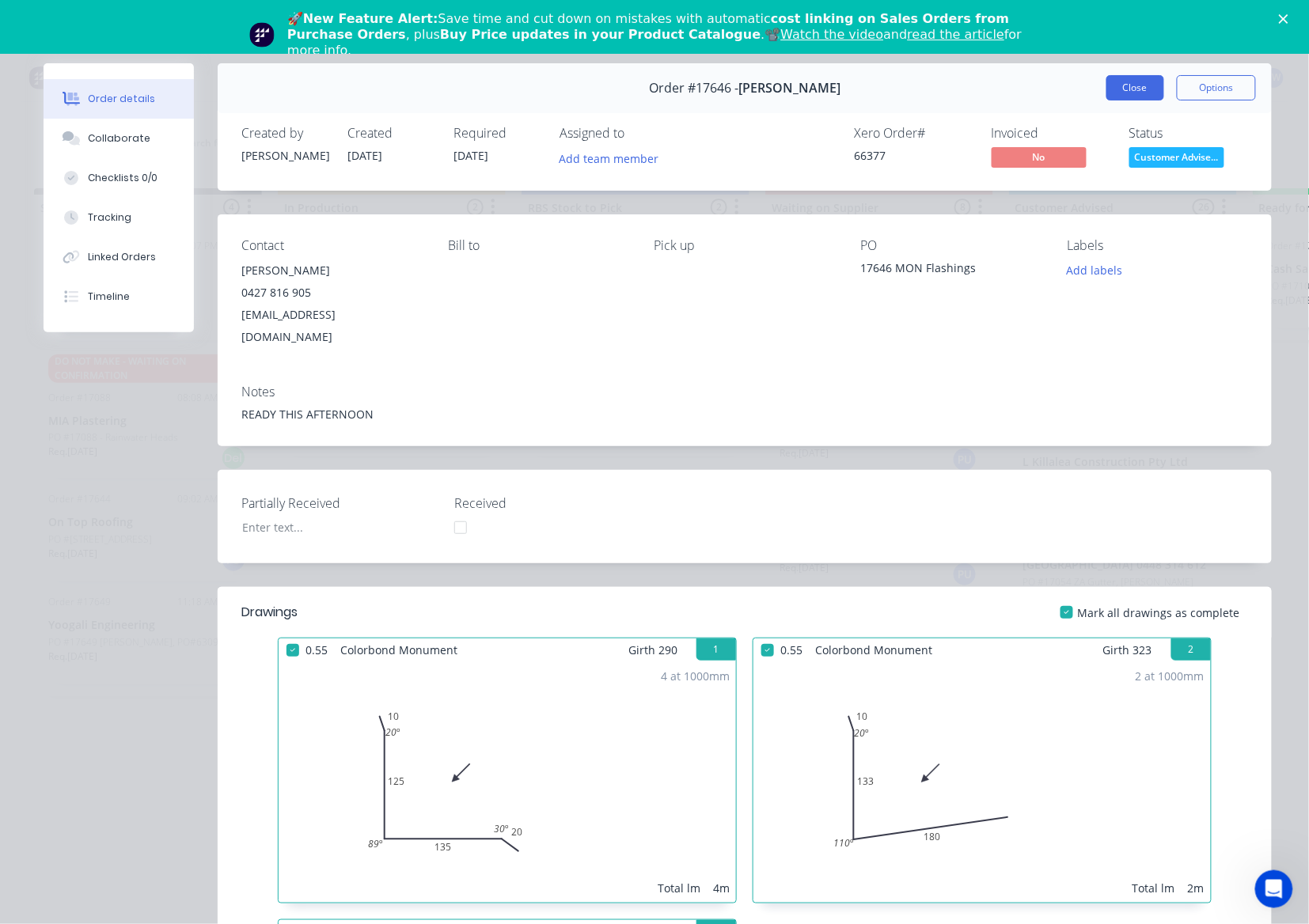
click at [1112, 90] on button "Close" at bounding box center [1134, 88] width 57 height 25
